Goal: Task Accomplishment & Management: Manage account settings

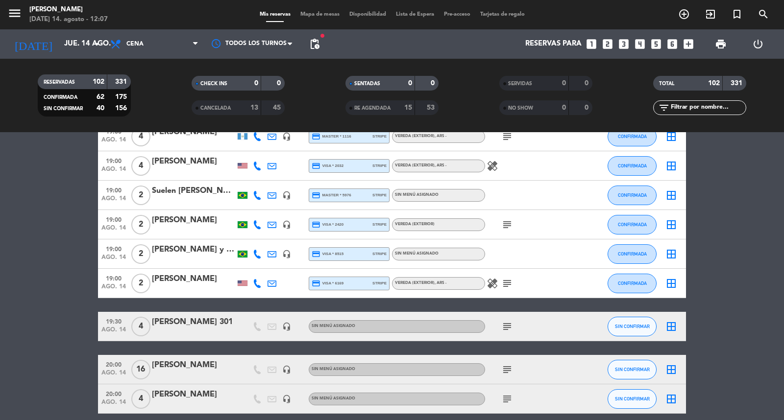
scroll to position [1197, 0]
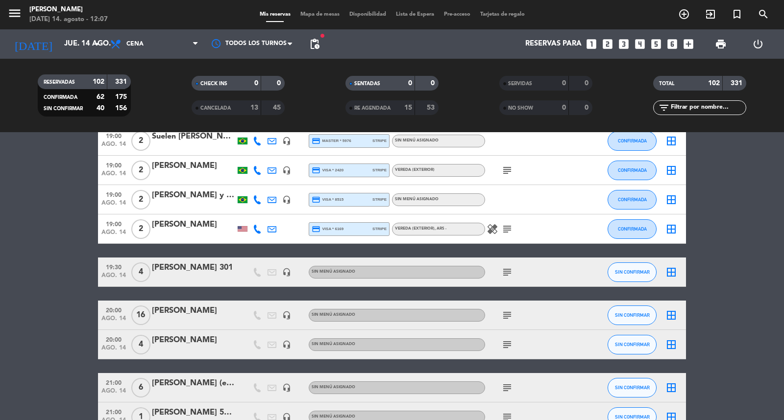
click at [512, 347] on div "subject" at bounding box center [529, 344] width 88 height 29
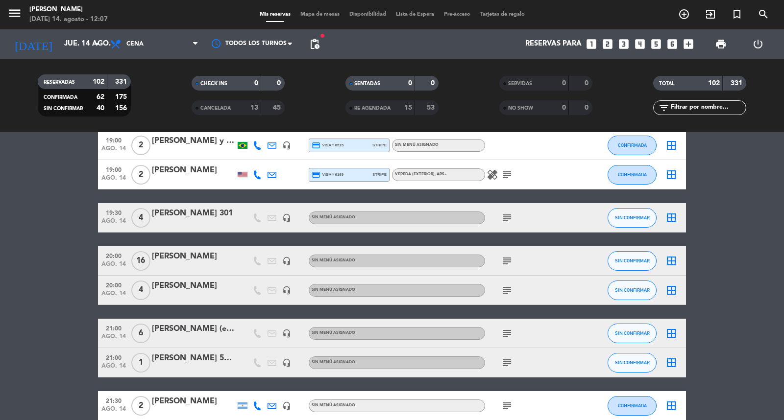
click at [508, 339] on icon "subject" at bounding box center [507, 334] width 12 height 12
click at [502, 370] on div "subject" at bounding box center [529, 362] width 88 height 29
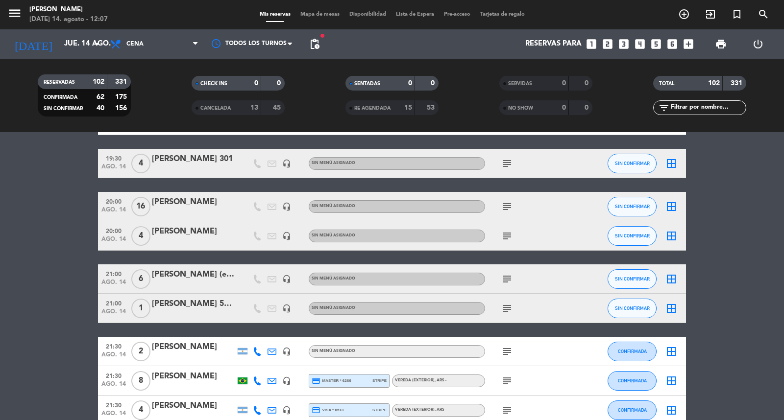
scroll to position [1360, 0]
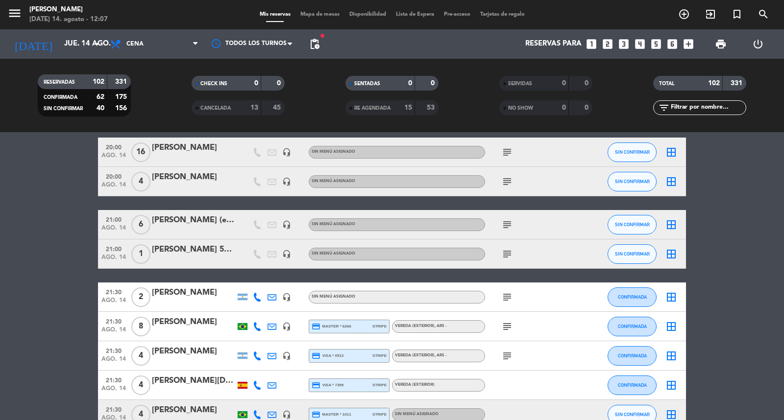
click at [508, 338] on div "subject" at bounding box center [529, 326] width 88 height 29
click at [320, 38] on span "fiber_manual_record" at bounding box center [322, 36] width 6 height 6
click at [314, 44] on span "pending_actions" at bounding box center [315, 44] width 12 height 12
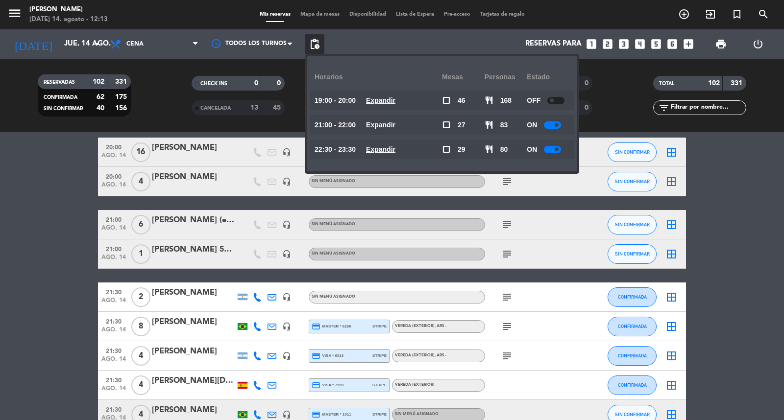
click at [395, 123] on u "Expandir" at bounding box center [380, 125] width 29 height 8
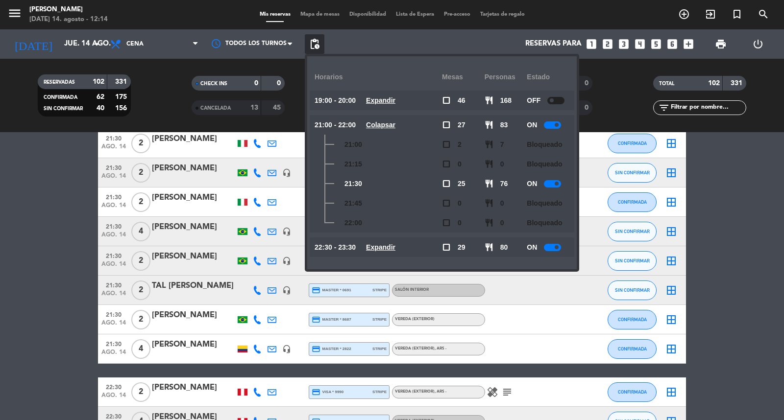
scroll to position [2068, 0]
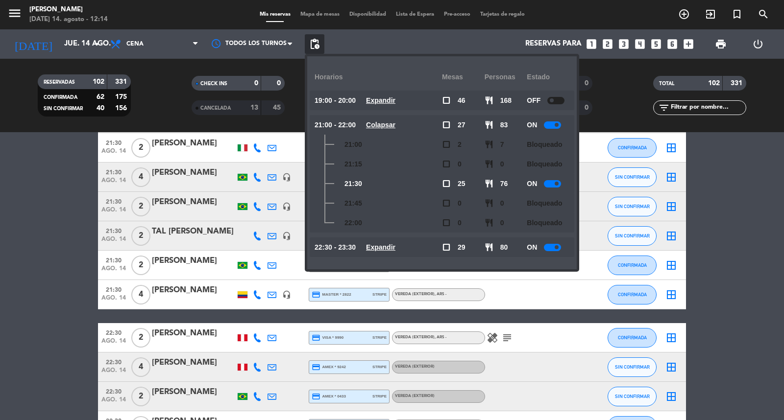
click at [412, 239] on div "22:30 - 23:30 Expandir" at bounding box center [377, 248] width 127 height 20
click at [395, 243] on u "Expandir" at bounding box center [380, 247] width 29 height 8
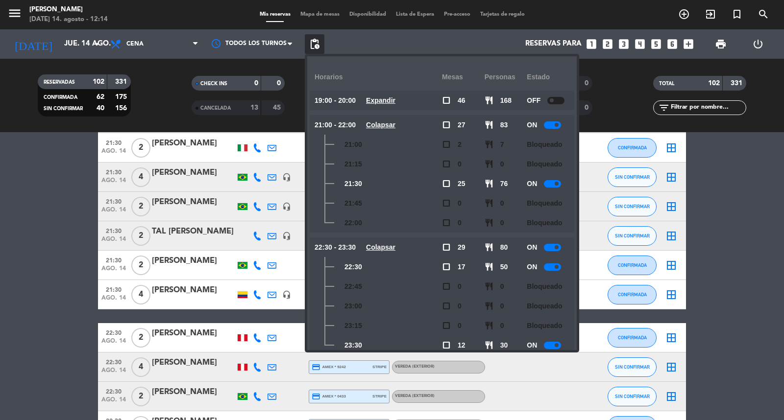
scroll to position [17, 0]
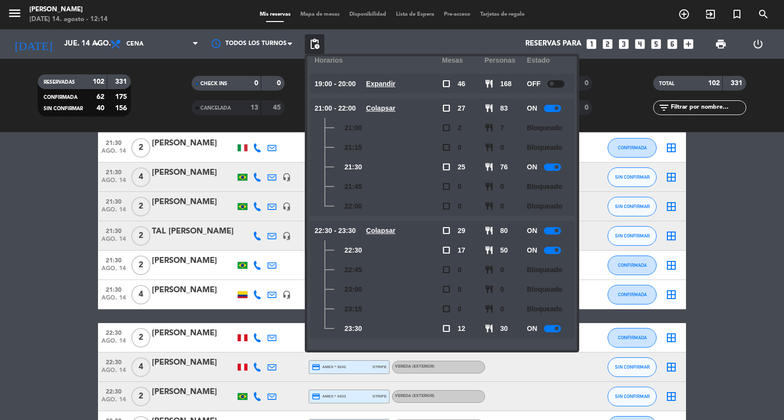
drag, startPoint x: 28, startPoint y: 340, endPoint x: 39, endPoint y: 335, distance: 12.5
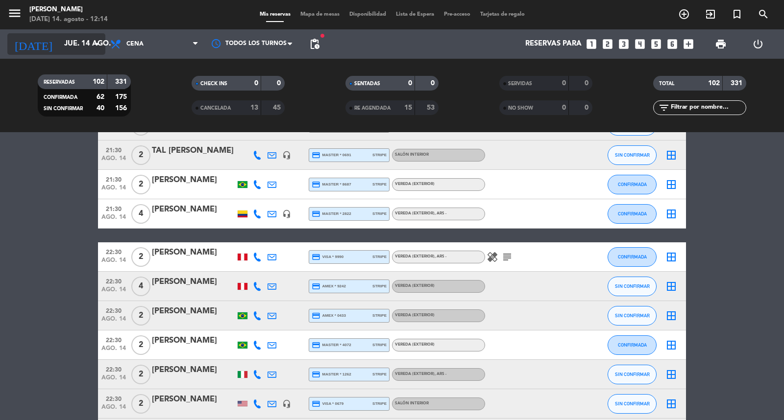
scroll to position [1768, 0]
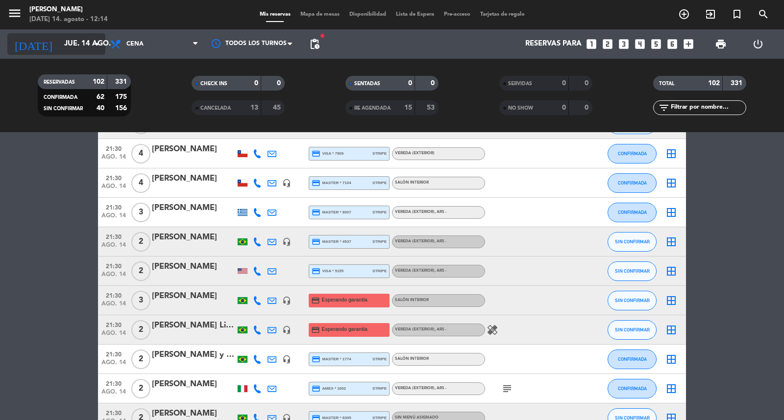
click at [66, 51] on input "jue. 14 ago." at bounding box center [106, 44] width 95 height 19
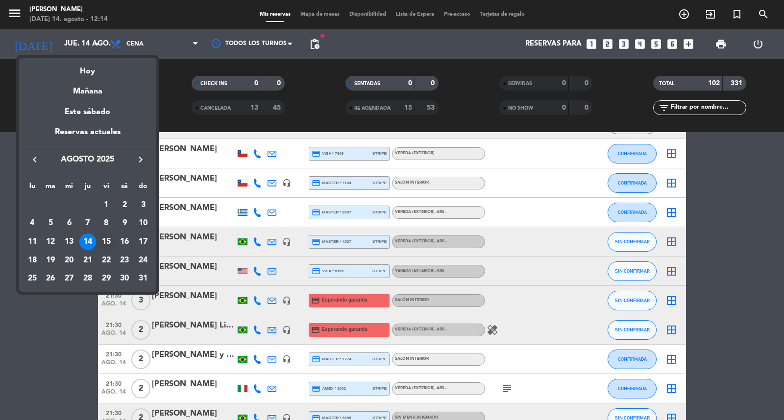
click at [106, 246] on div "15" at bounding box center [106, 242] width 17 height 17
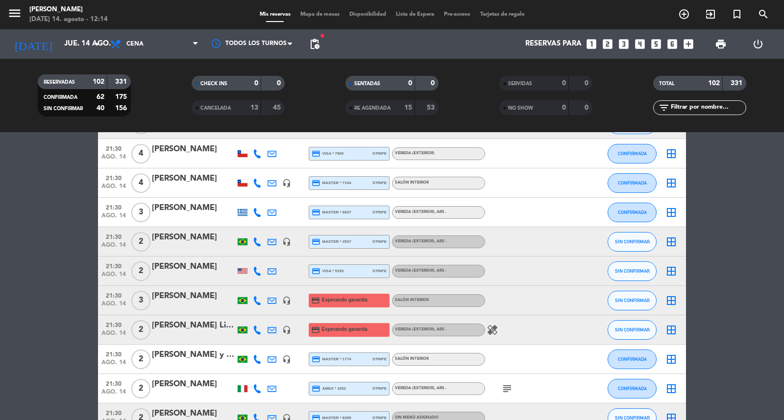
type input "vie. 15 ago."
click at [154, 30] on div "Todos los servicios Almuerzo Cena Cena Todos los servicios Almuerzo Cena" at bounding box center [154, 43] width 98 height 29
click at [155, 40] on span "Cena" at bounding box center [154, 44] width 98 height 22
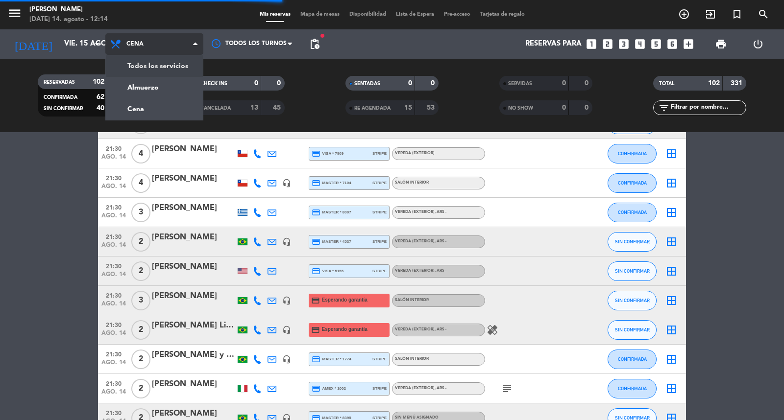
click at [151, 80] on div "menu [PERSON_NAME][DATE] 14. agosto - 12:14 Mis reservas Mapa de mesas Disponib…" at bounding box center [392, 66] width 784 height 132
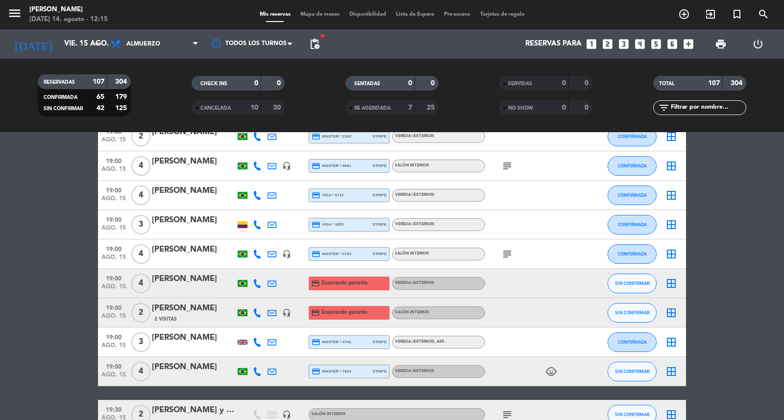
scroll to position [1251, 0]
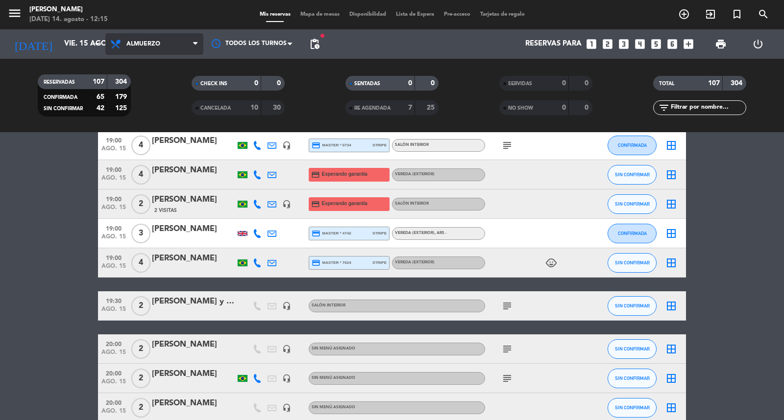
click at [128, 47] on span "Almuerzo" at bounding box center [143, 44] width 34 height 7
click at [156, 104] on div "menu [PERSON_NAME][DATE] 14. agosto - 12:15 Mis reservas Mapa de mesas Disponib…" at bounding box center [392, 66] width 784 height 132
